Goal: Task Accomplishment & Management: Complete application form

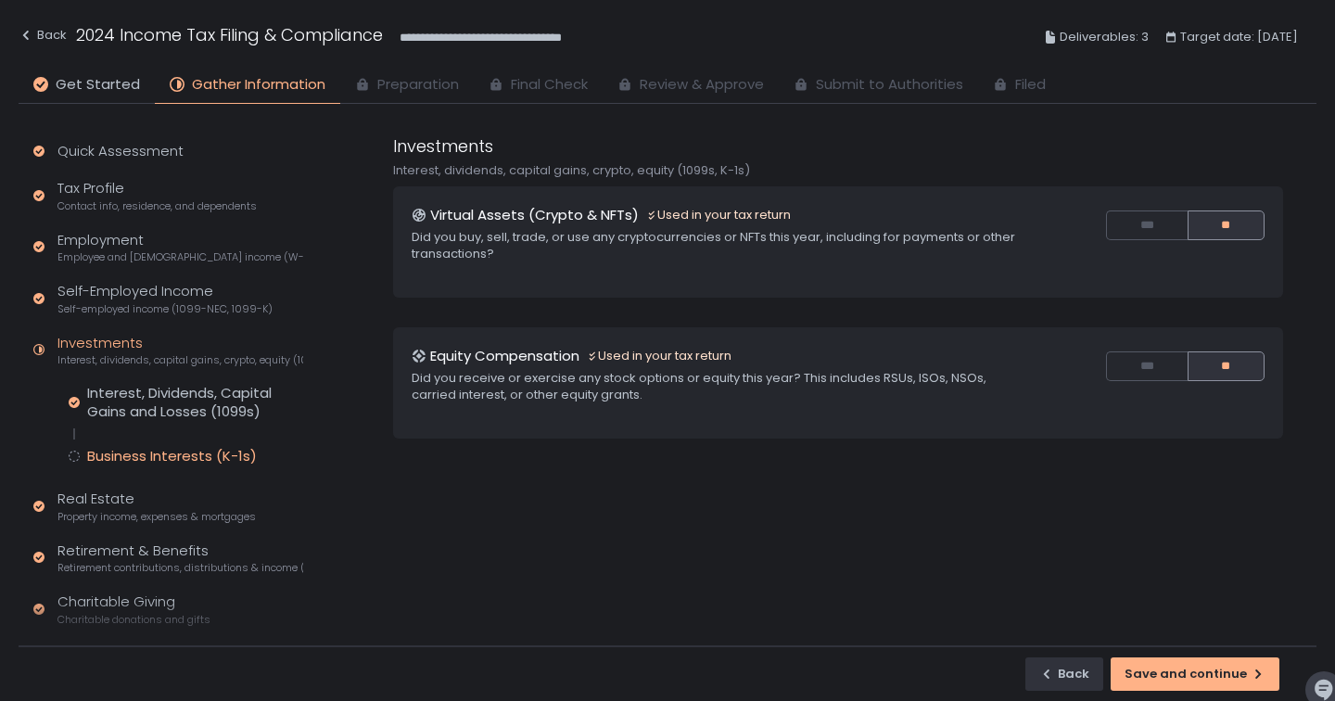
click at [153, 460] on div "Business Interests (K-1s)" at bounding box center [172, 456] width 170 height 19
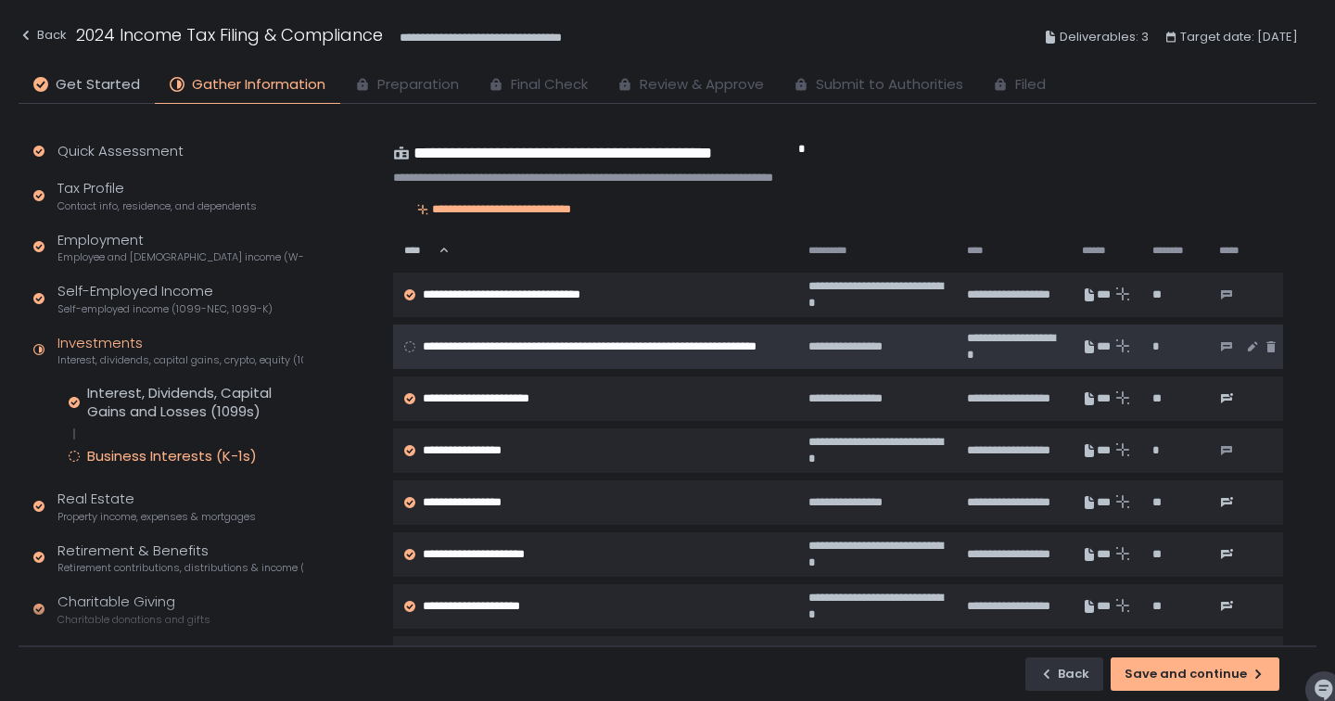
click at [435, 335] on span "**********" at bounding box center [604, 346] width 363 height 33
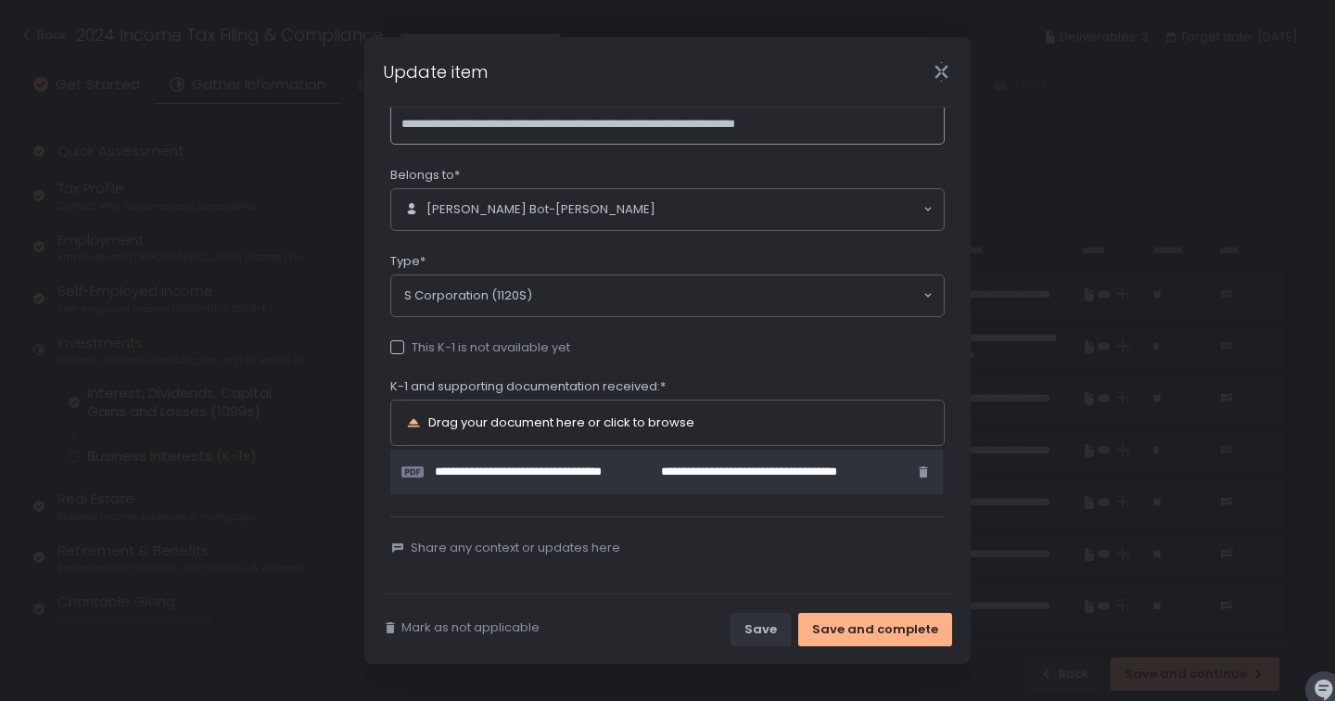
scroll to position [66, 0]
click at [867, 625] on div "Save and complete" at bounding box center [875, 629] width 126 height 17
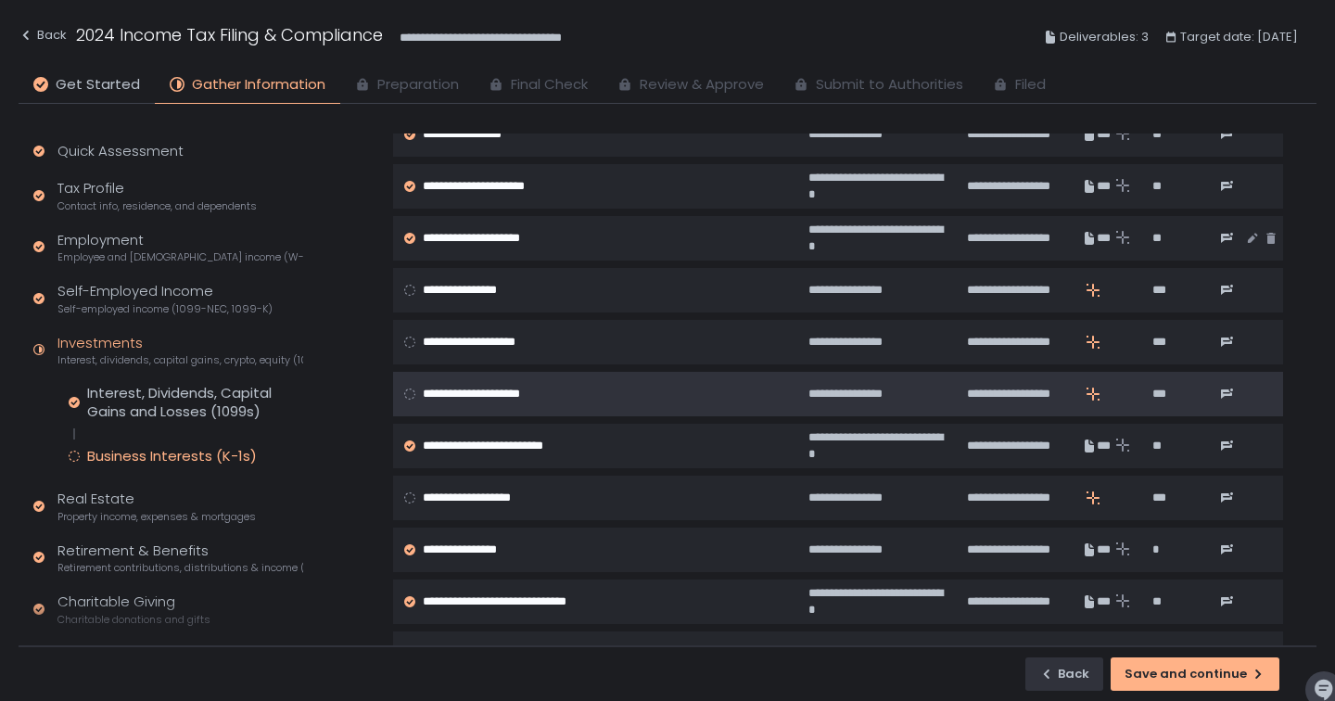
scroll to position [369, 0]
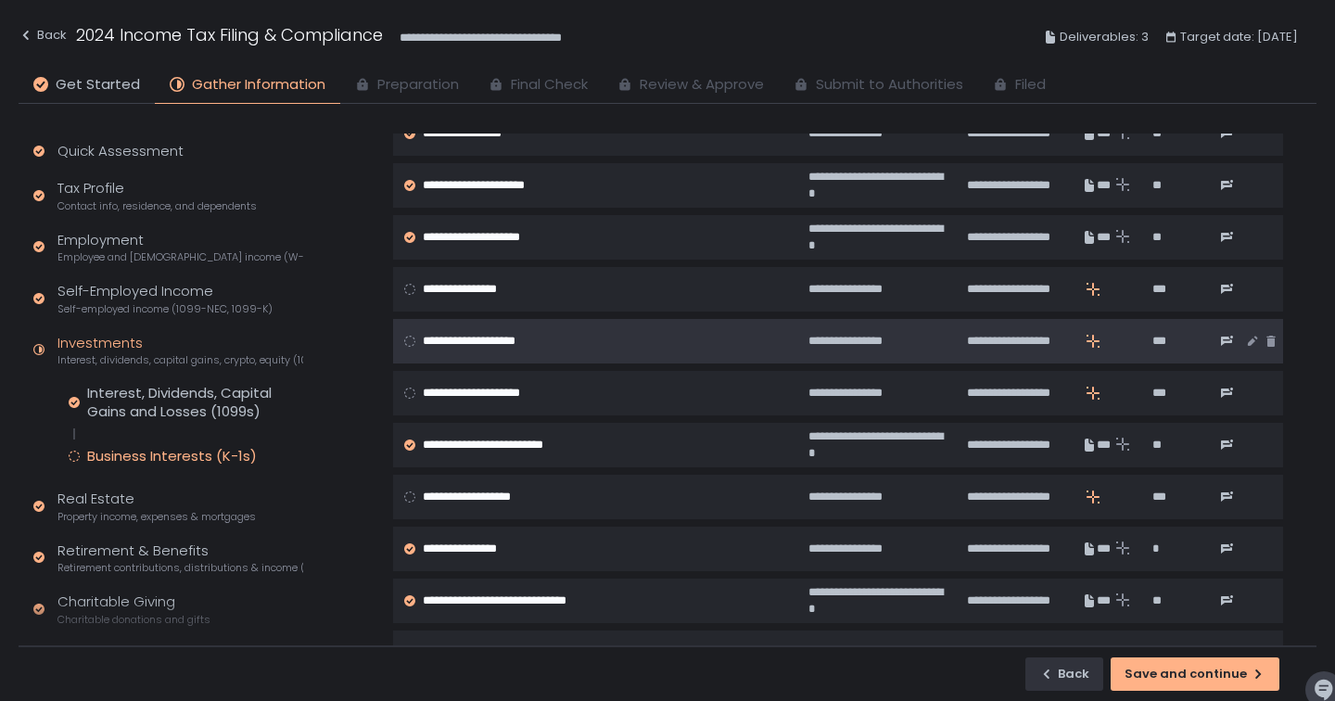
click at [412, 342] on circle at bounding box center [410, 341] width 10 height 10
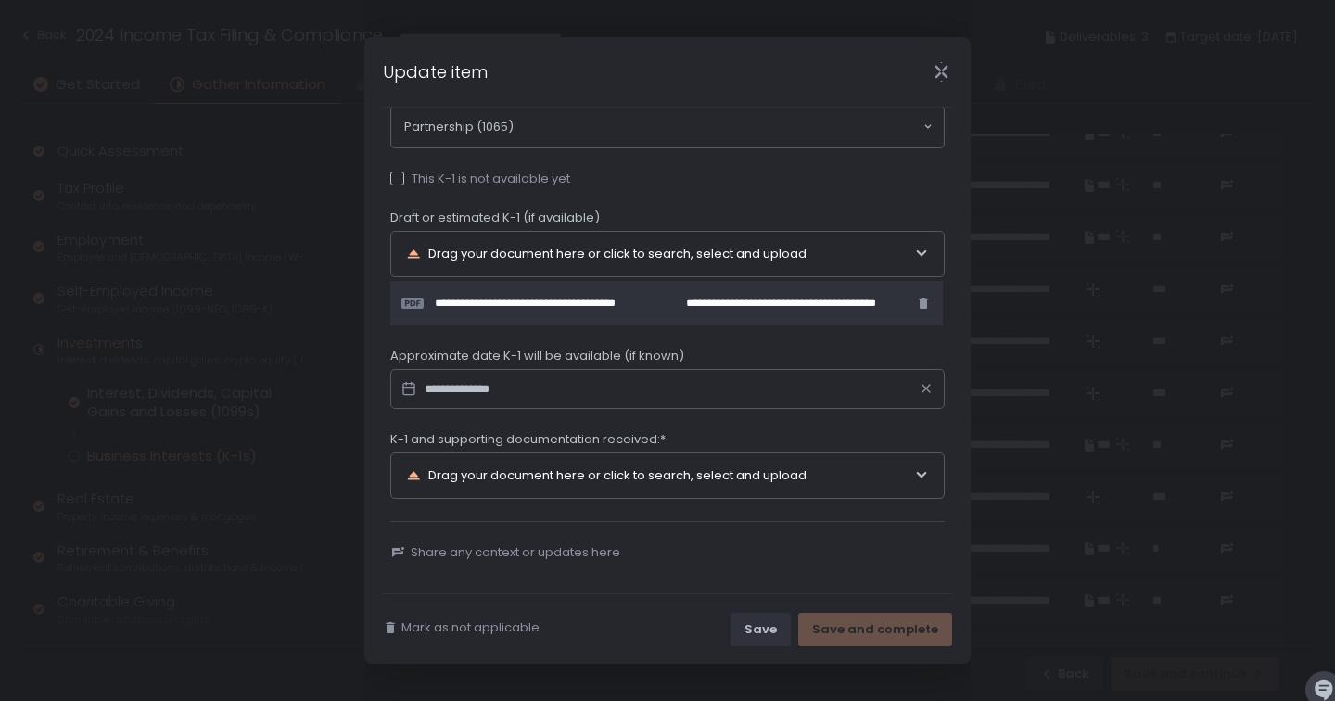
scroll to position [235, 0]
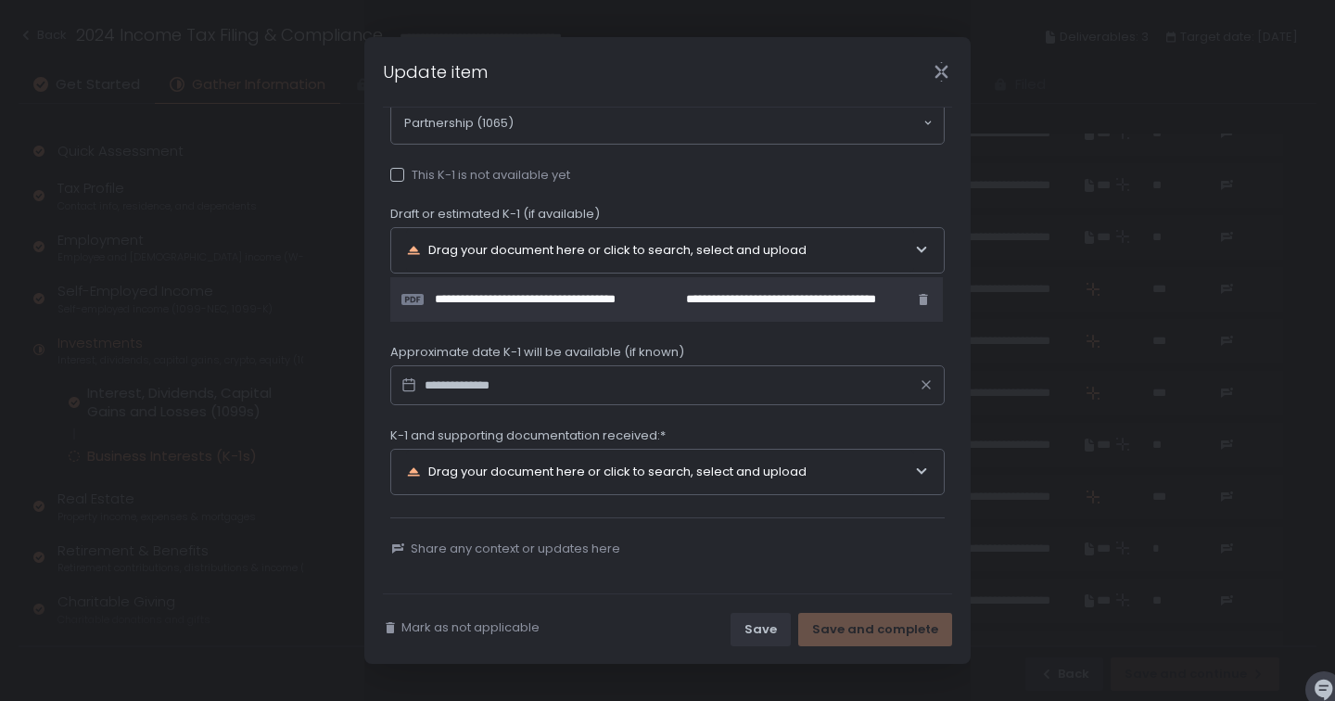
click at [399, 180] on div at bounding box center [397, 175] width 14 height 14
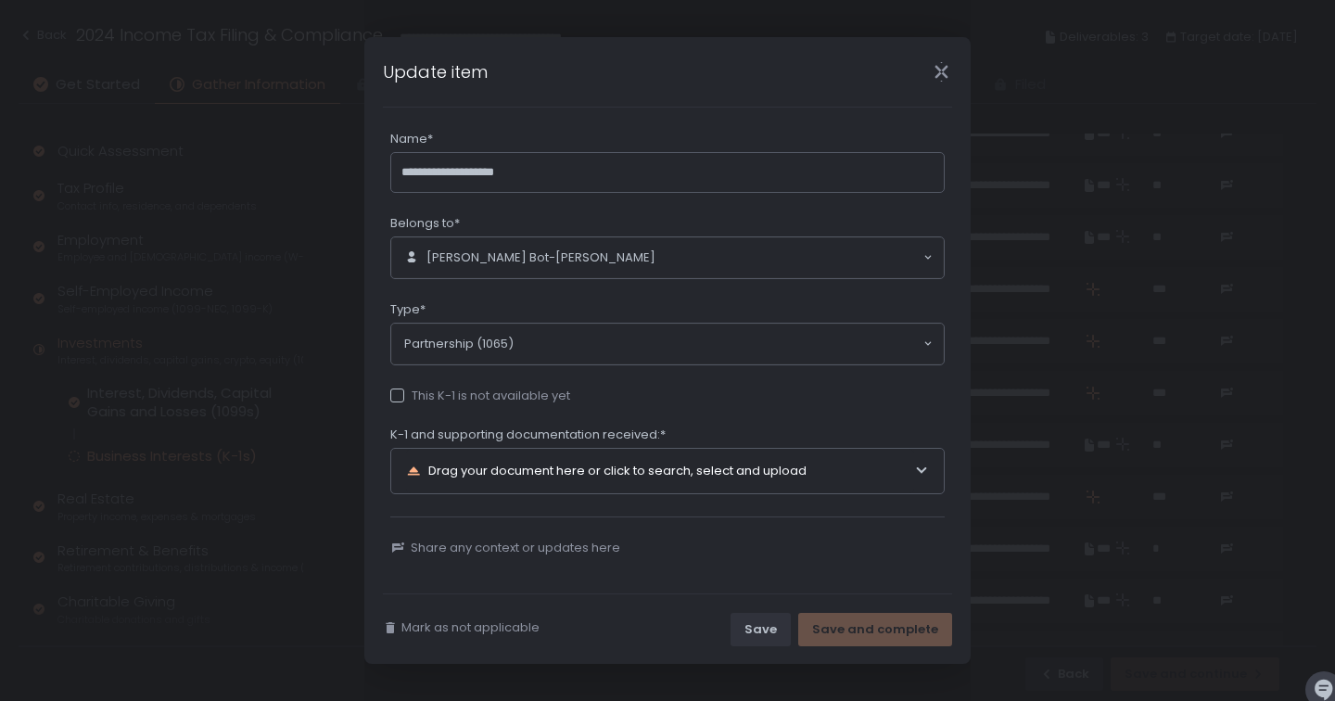
click at [542, 467] on div "Drag your document here or click to search, select and upload" at bounding box center [660, 471] width 508 height 45
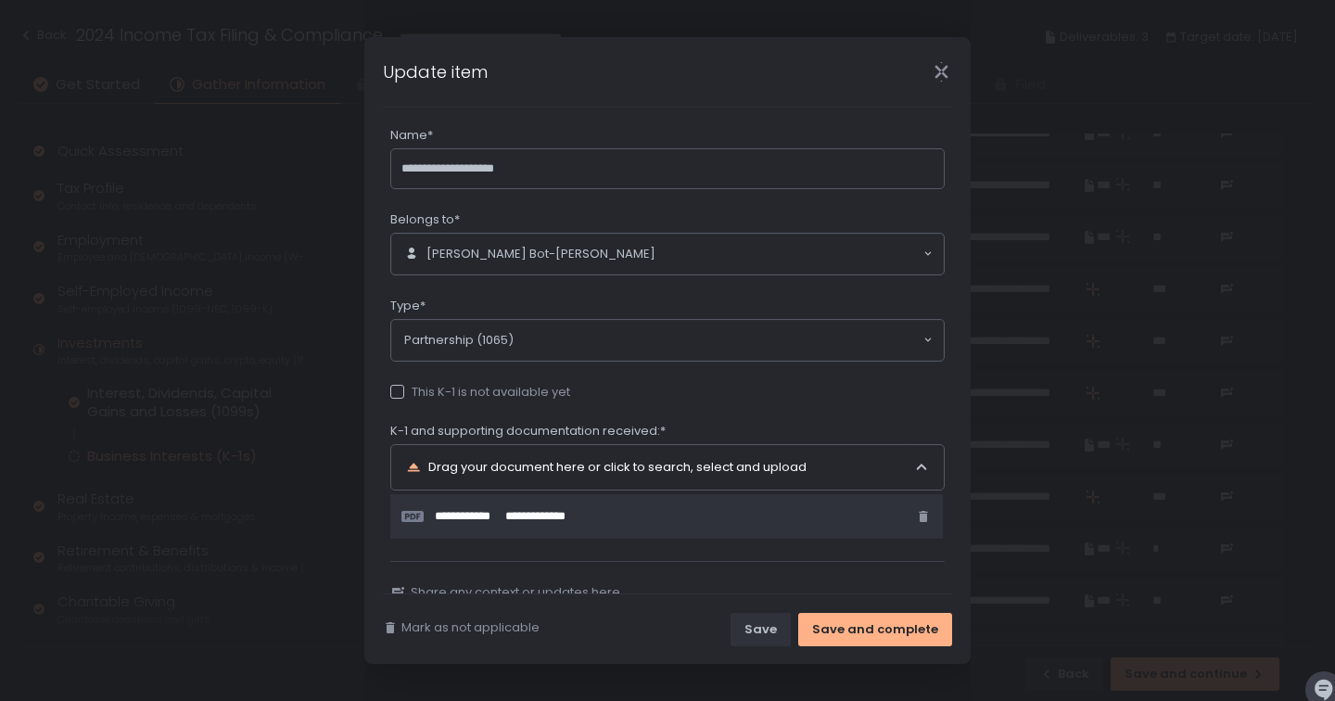
click at [607, 134] on div "Name*" at bounding box center [667, 137] width 555 height 21
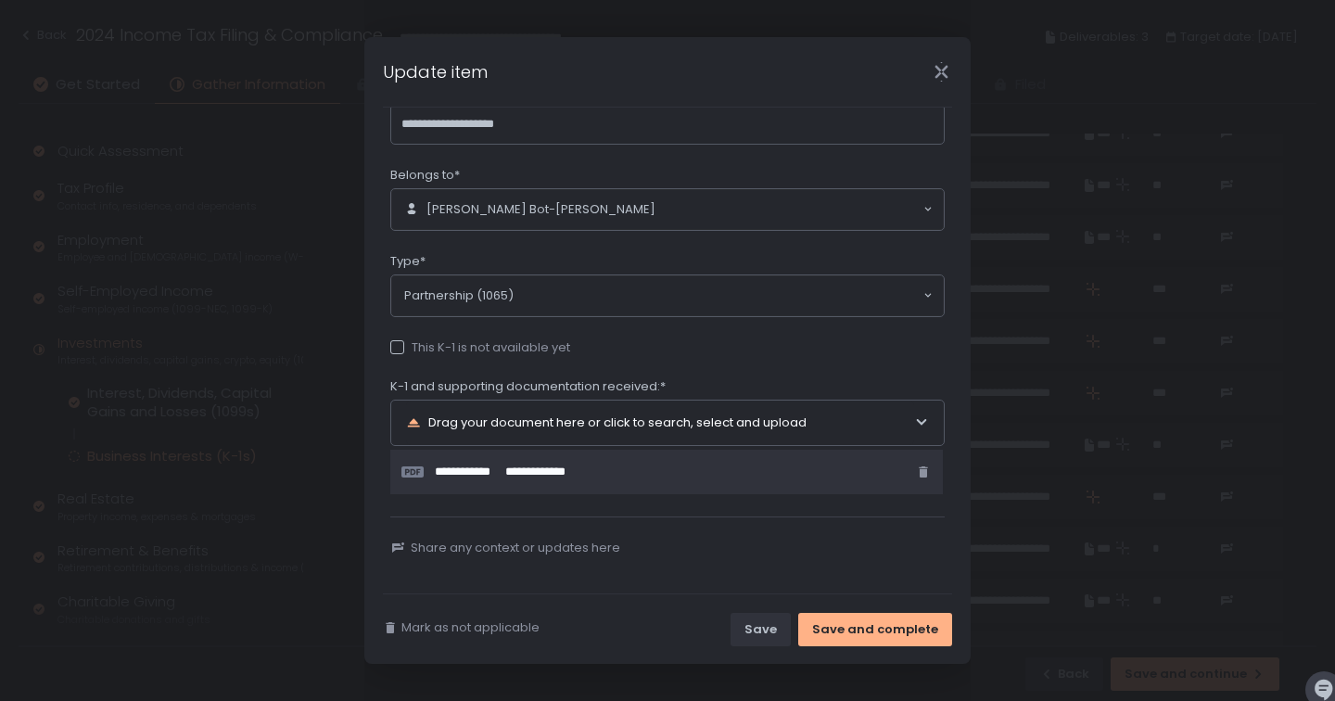
scroll to position [66, 0]
click at [862, 634] on div "Save and complete" at bounding box center [875, 629] width 126 height 17
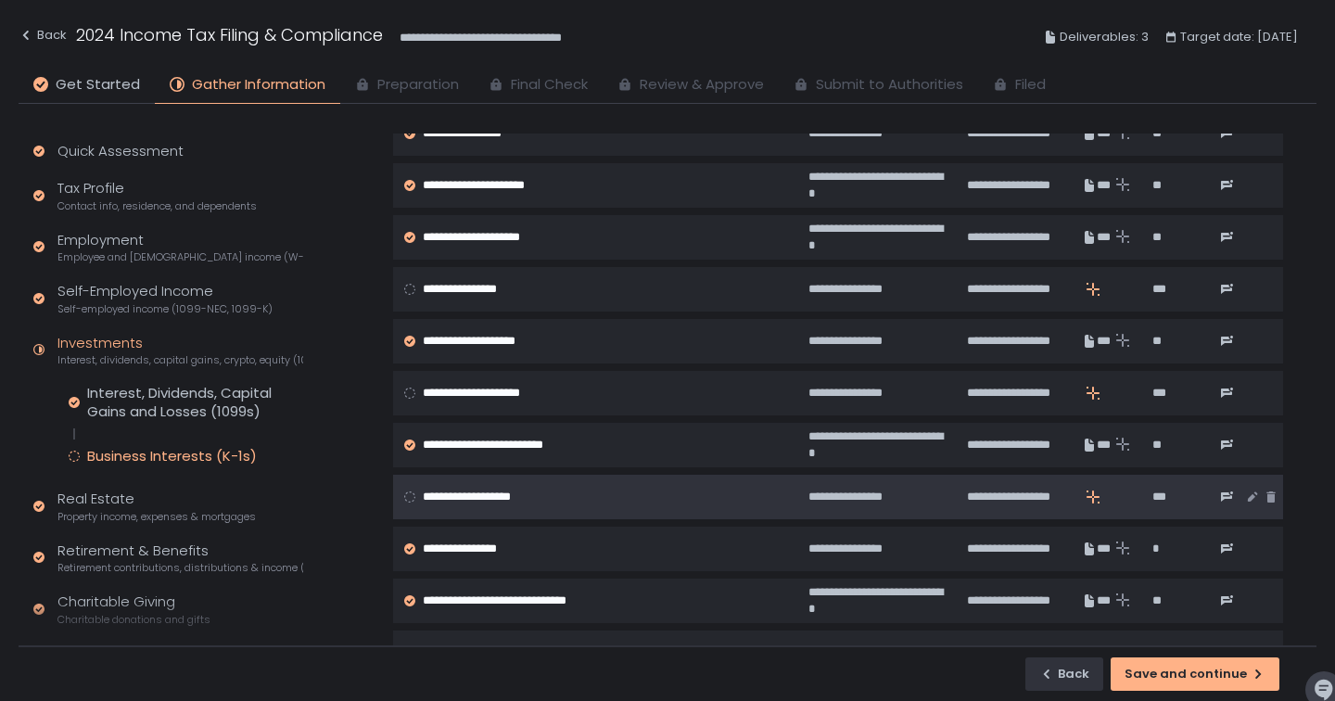
click at [407, 494] on circle at bounding box center [410, 496] width 10 height 10
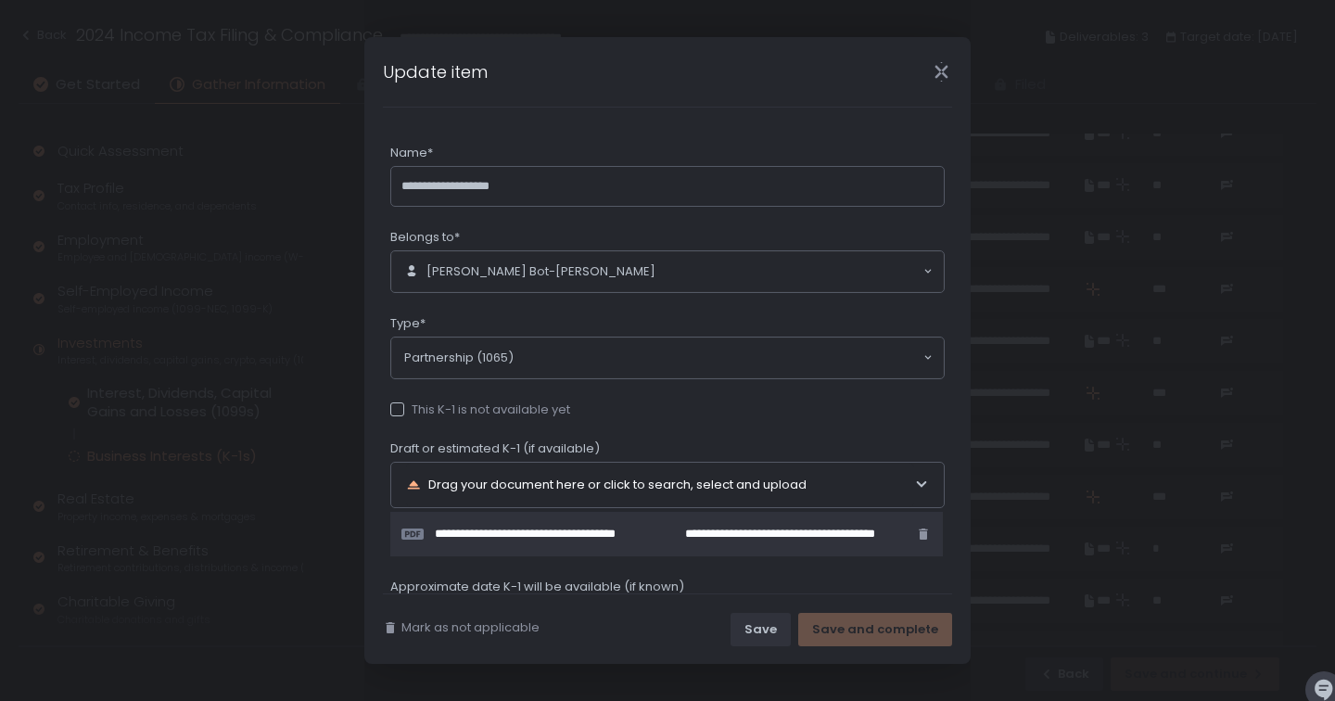
click at [402, 412] on div at bounding box center [397, 409] width 14 height 14
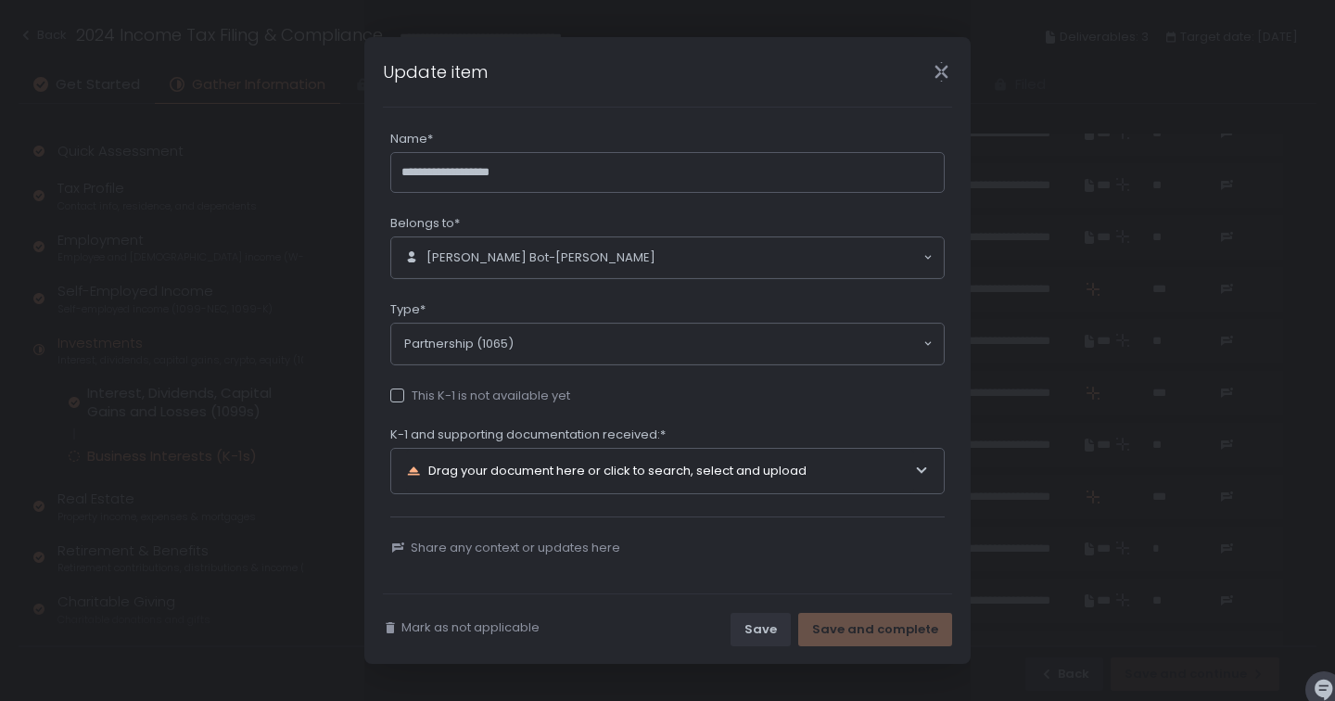
scroll to position [18, 0]
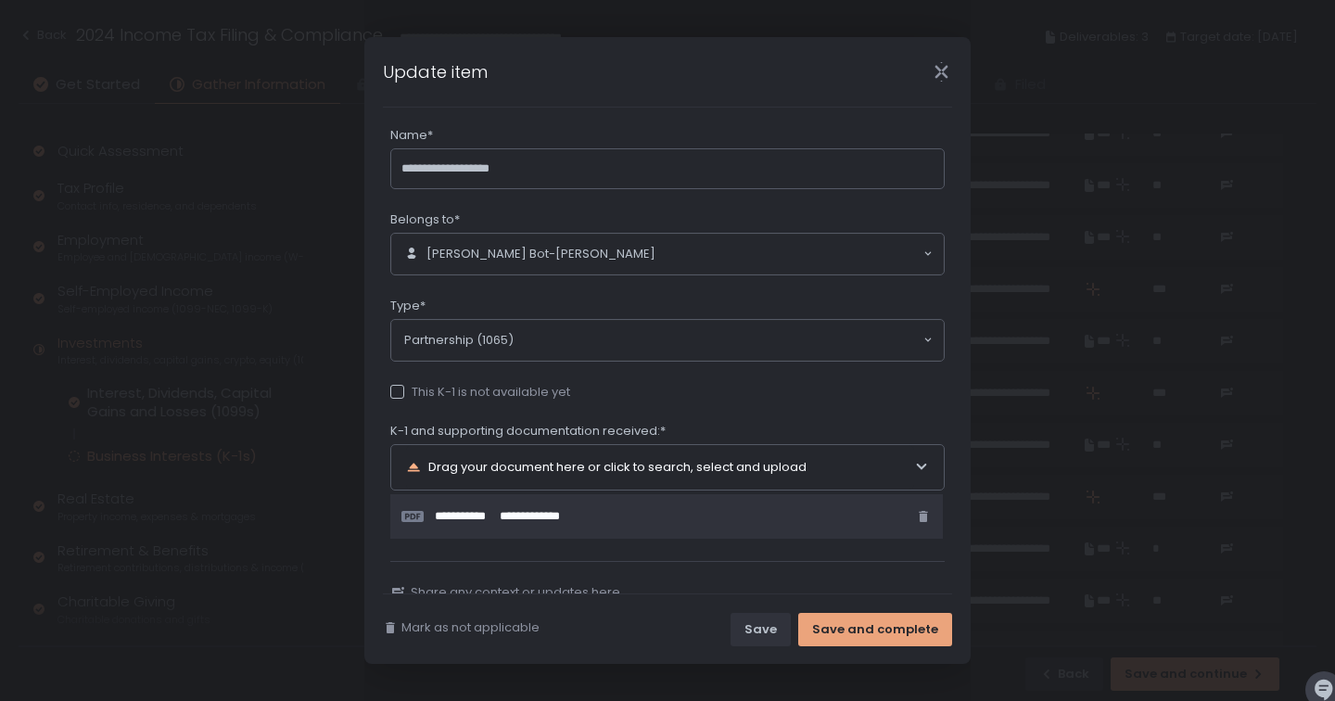
click at [864, 632] on div "Save and complete" at bounding box center [875, 629] width 126 height 17
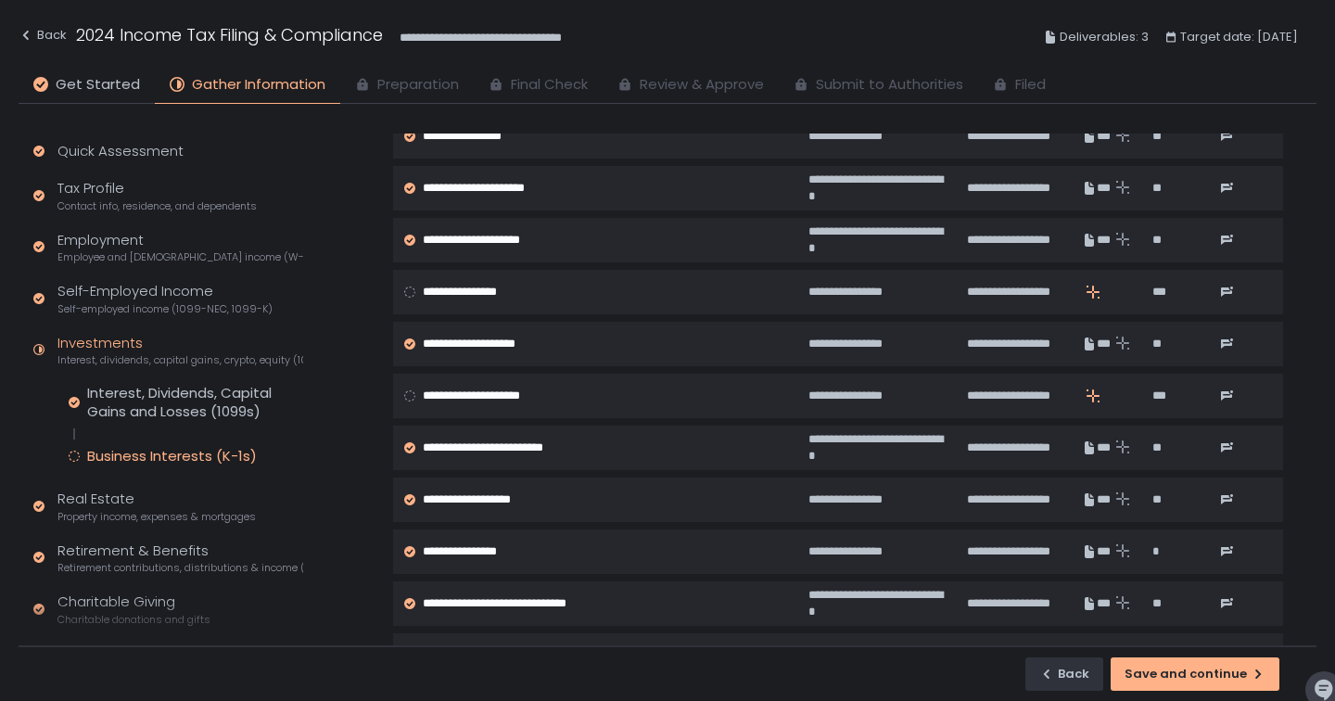
scroll to position [368, 0]
